Goal: Find contact information: Obtain details needed to contact an individual or organization

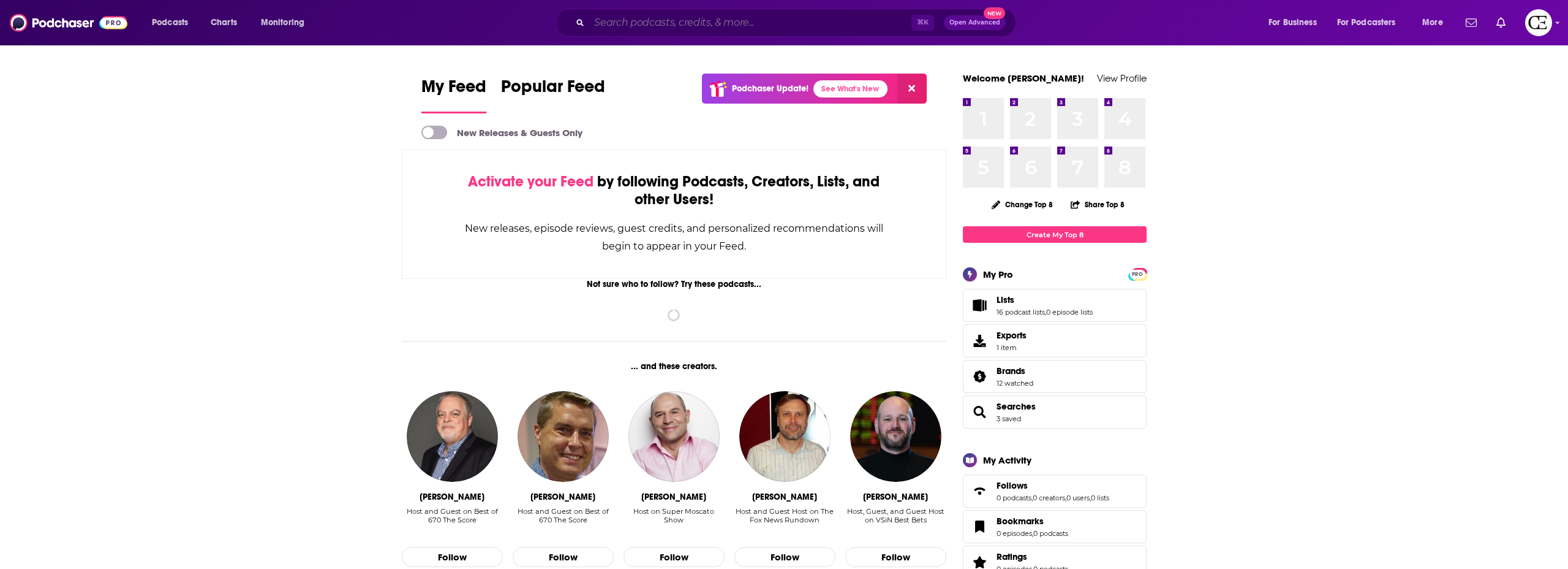
click at [781, 26] on input "Search podcasts, credits, & more..." at bounding box center [750, 23] width 322 height 20
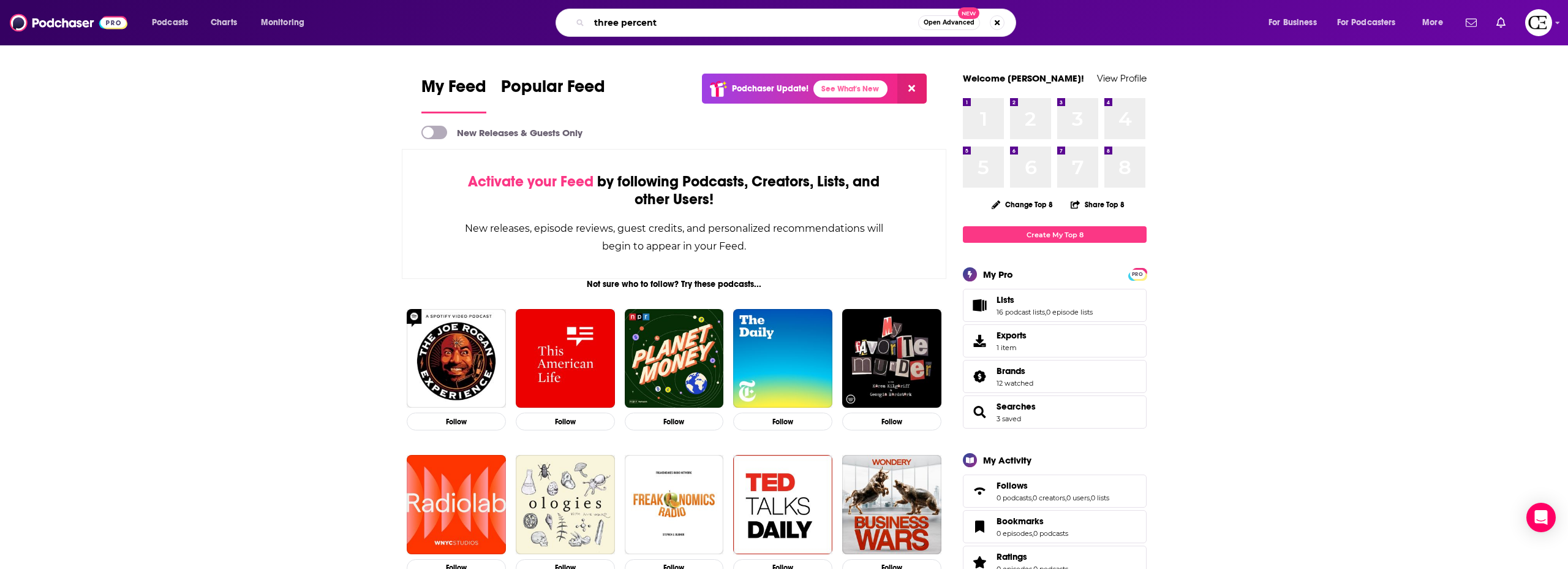
type input "three percent"
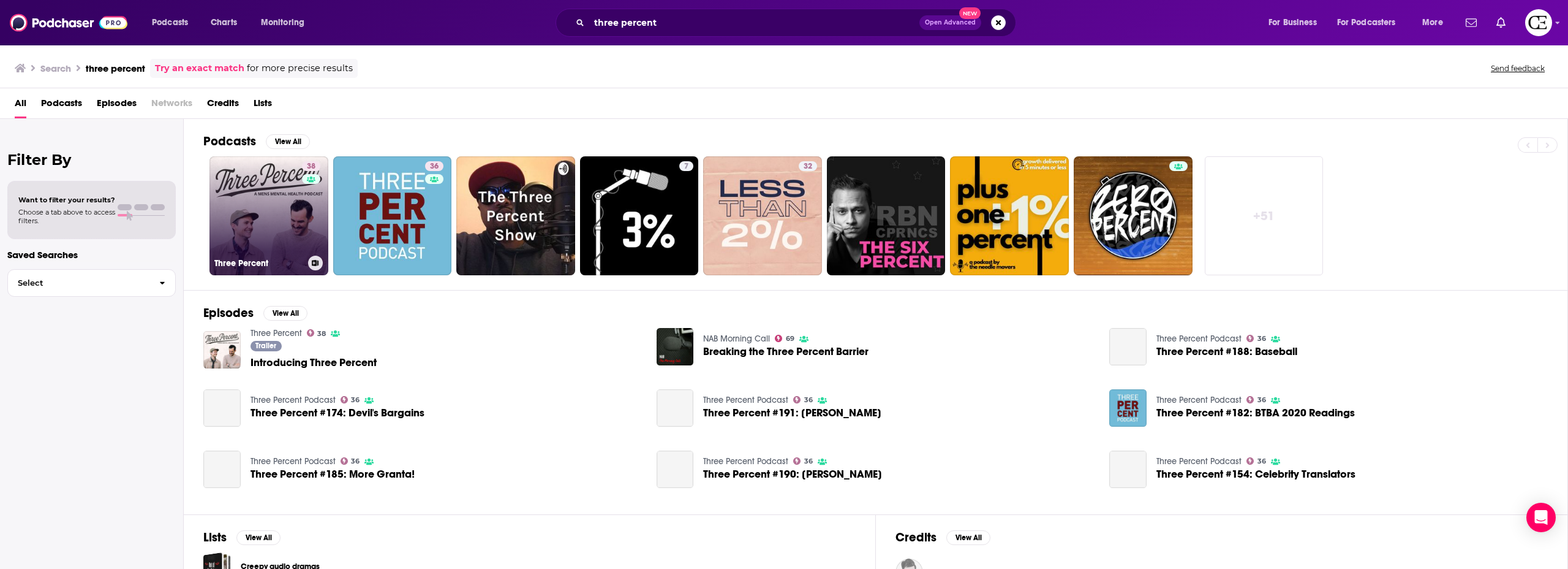
click at [277, 205] on link "38 Three Percent" at bounding box center [268, 216] width 119 height 119
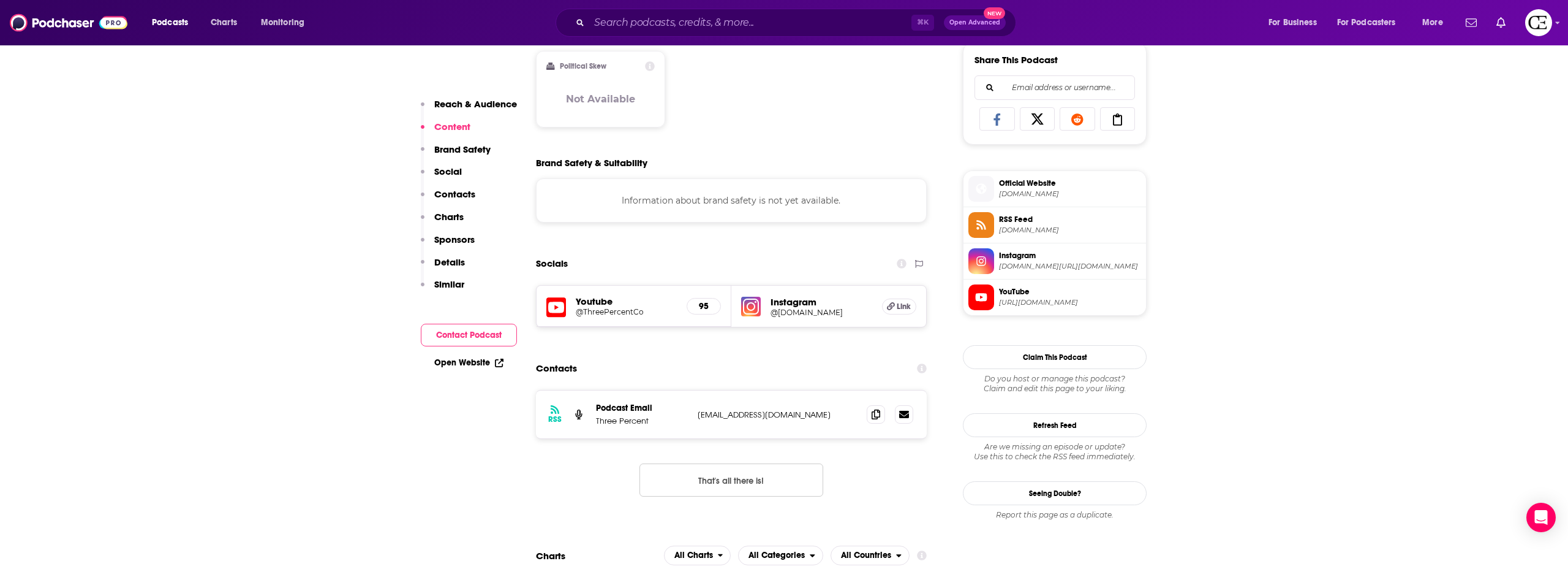
scroll to position [774, 0]
click at [879, 416] on icon at bounding box center [875, 411] width 8 height 10
